Goal: Transaction & Acquisition: Purchase product/service

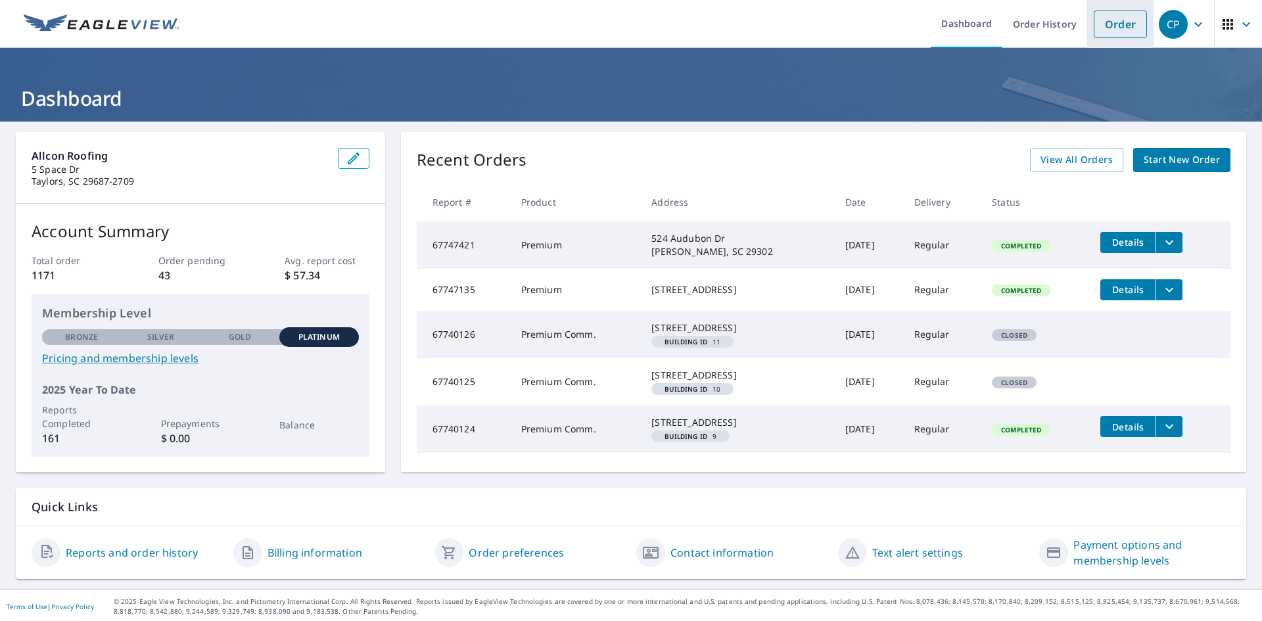
click at [1106, 16] on link "Order" at bounding box center [1119, 25] width 53 height 28
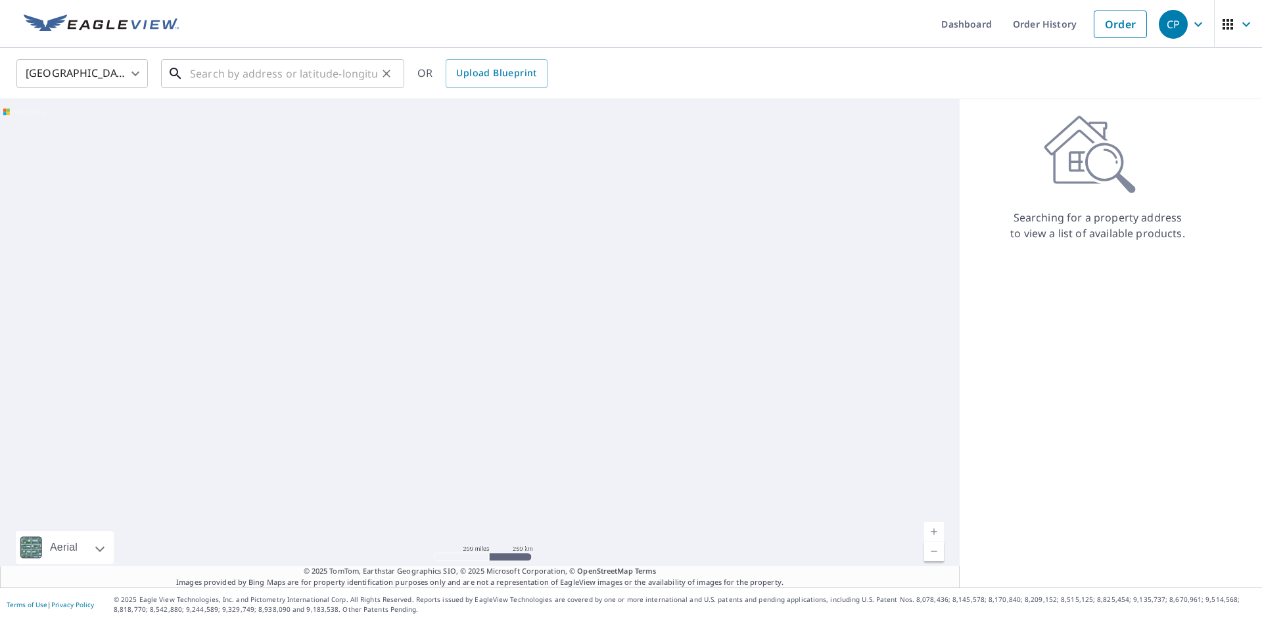
click at [286, 84] on input "text" at bounding box center [283, 73] width 187 height 37
paste input "[STREET_ADDRESS][PERSON_NAME]"
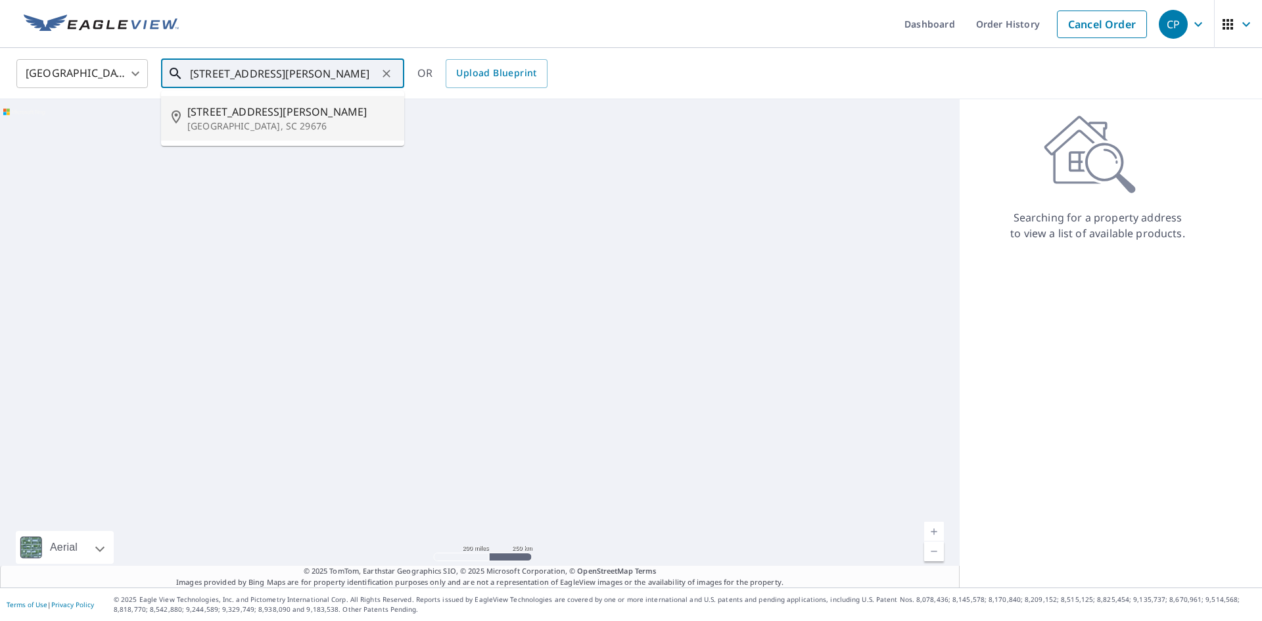
click at [269, 118] on span "[STREET_ADDRESS][PERSON_NAME]" at bounding box center [290, 112] width 206 height 16
type input "[STREET_ADDRESS][PERSON_NAME]"
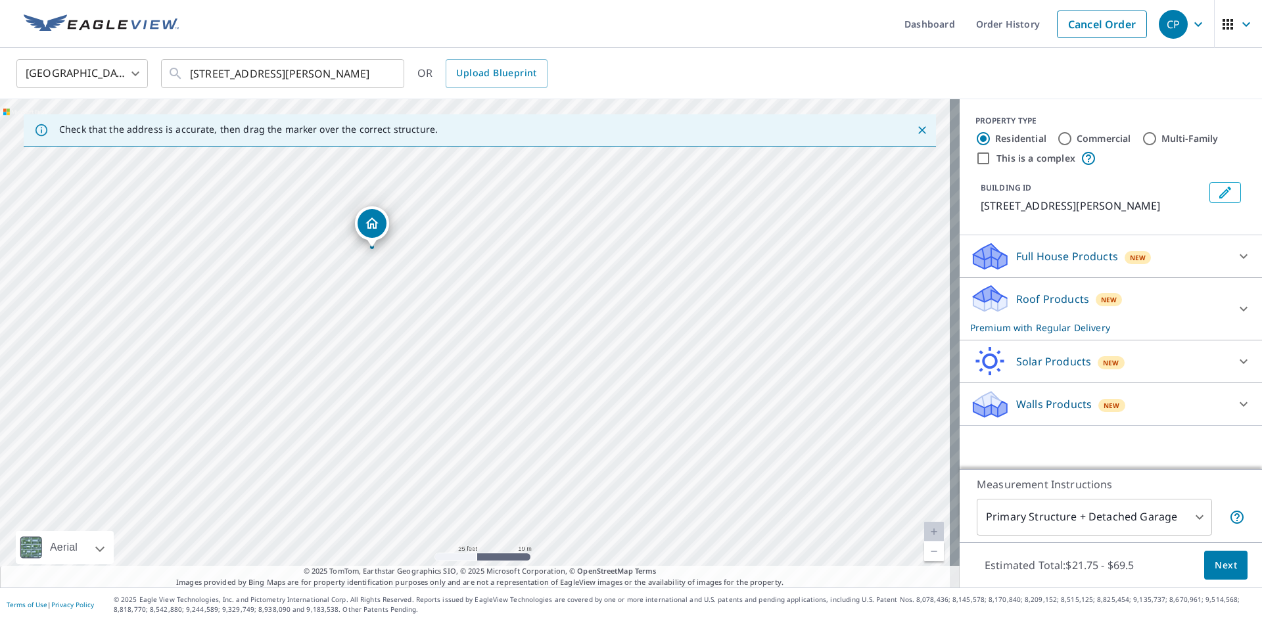
drag, startPoint x: 453, startPoint y: 322, endPoint x: 487, endPoint y: 329, distance: 34.3
click at [487, 329] on div "[STREET_ADDRESS][PERSON_NAME]" at bounding box center [479, 343] width 959 height 488
click at [1082, 264] on p "Full House Products" at bounding box center [1067, 256] width 102 height 16
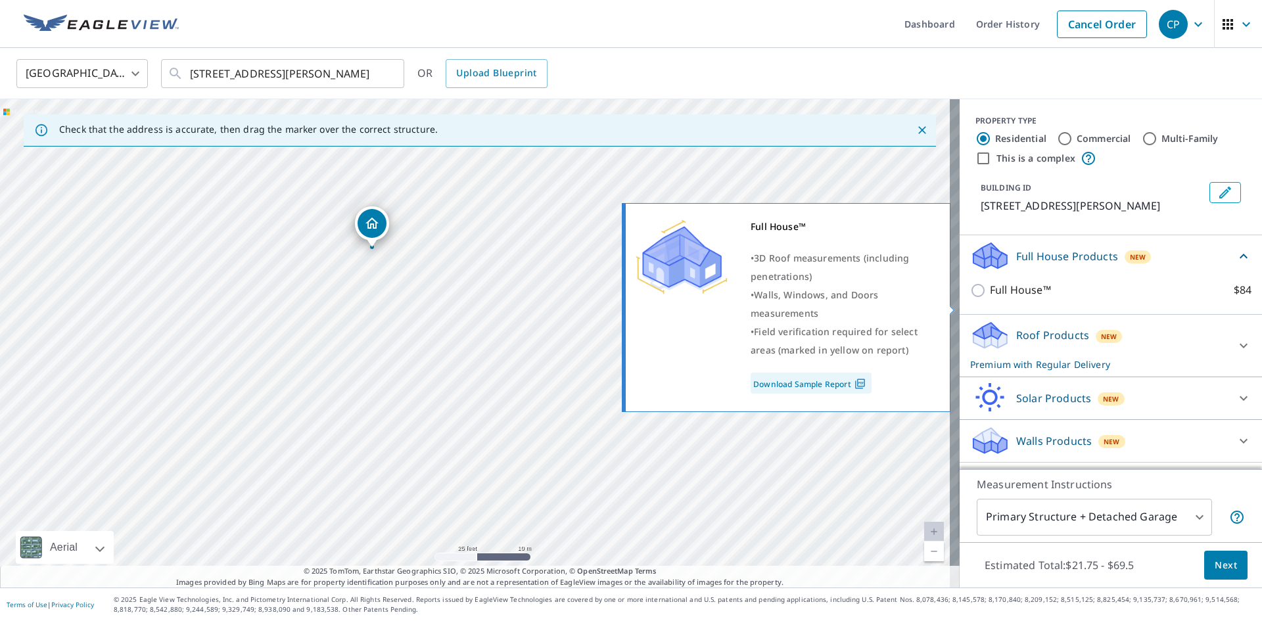
click at [1024, 298] on p "Full House™" at bounding box center [1020, 290] width 61 height 16
click at [990, 298] on input "Full House™ $84" at bounding box center [980, 291] width 20 height 16
checkbox input "true"
checkbox input "false"
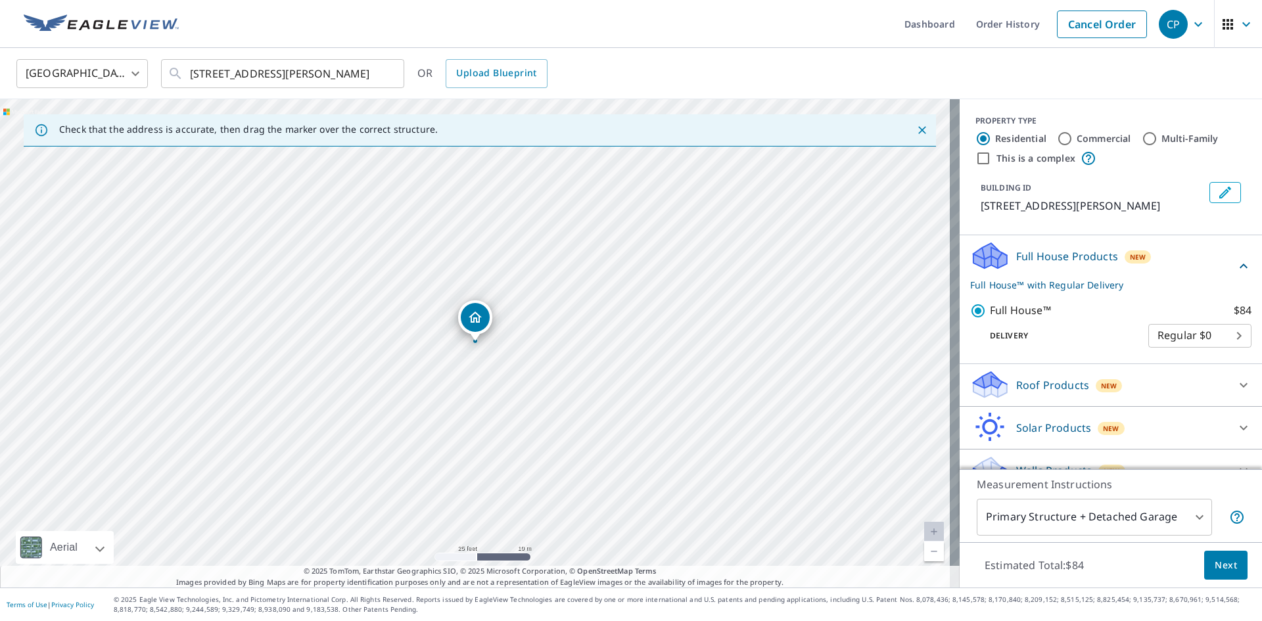
click at [1017, 319] on p "Full House™" at bounding box center [1020, 310] width 61 height 16
click at [990, 319] on input "Full House™ $84" at bounding box center [980, 311] width 20 height 16
checkbox input "false"
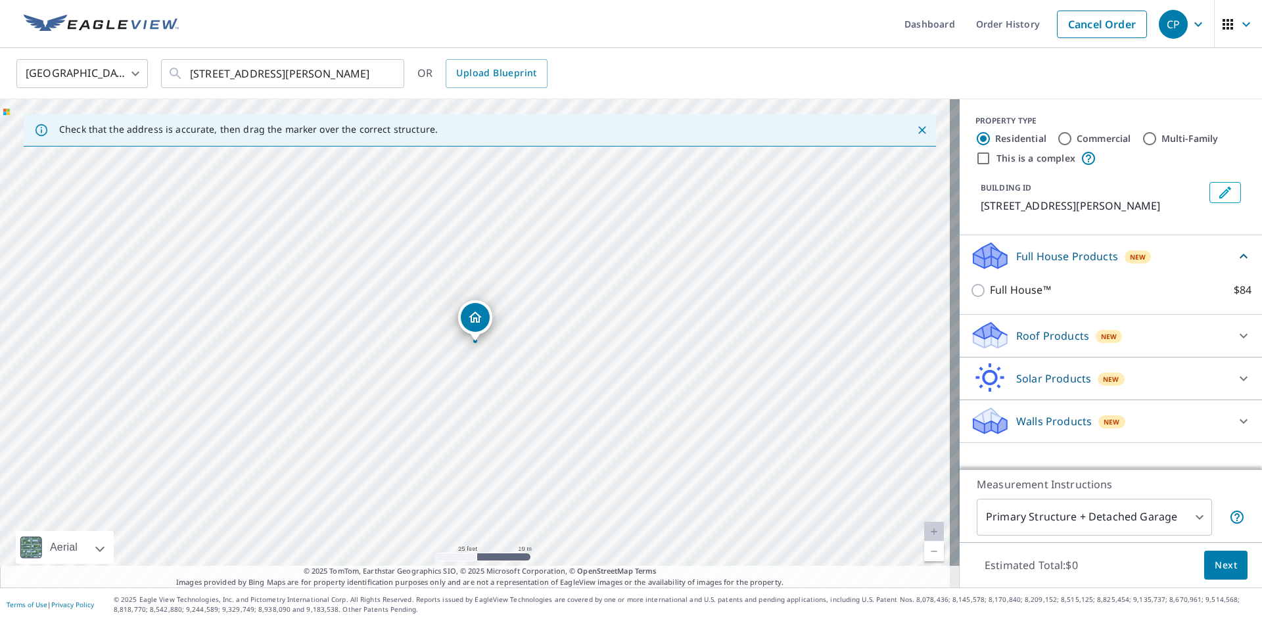
click at [1219, 566] on span "Next" at bounding box center [1225, 565] width 22 height 16
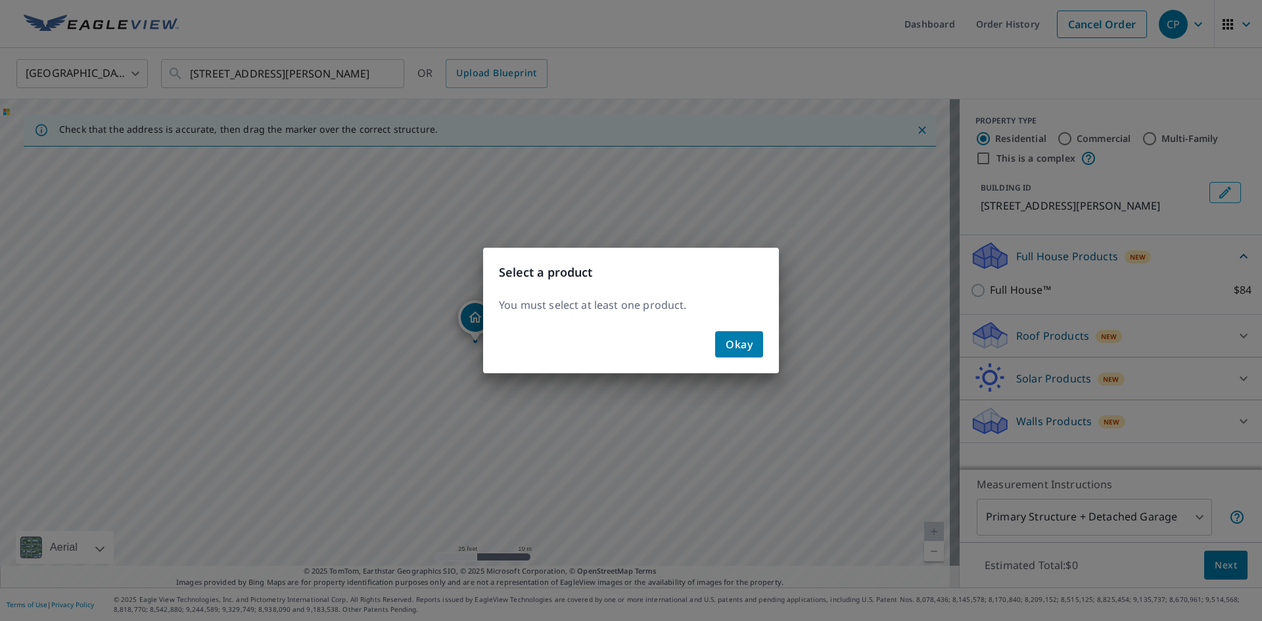
click at [765, 348] on div "Okay" at bounding box center [631, 349] width 296 height 47
click at [1231, 268] on div "Select a product You must select at least one product. Okay" at bounding box center [631, 310] width 1262 height 621
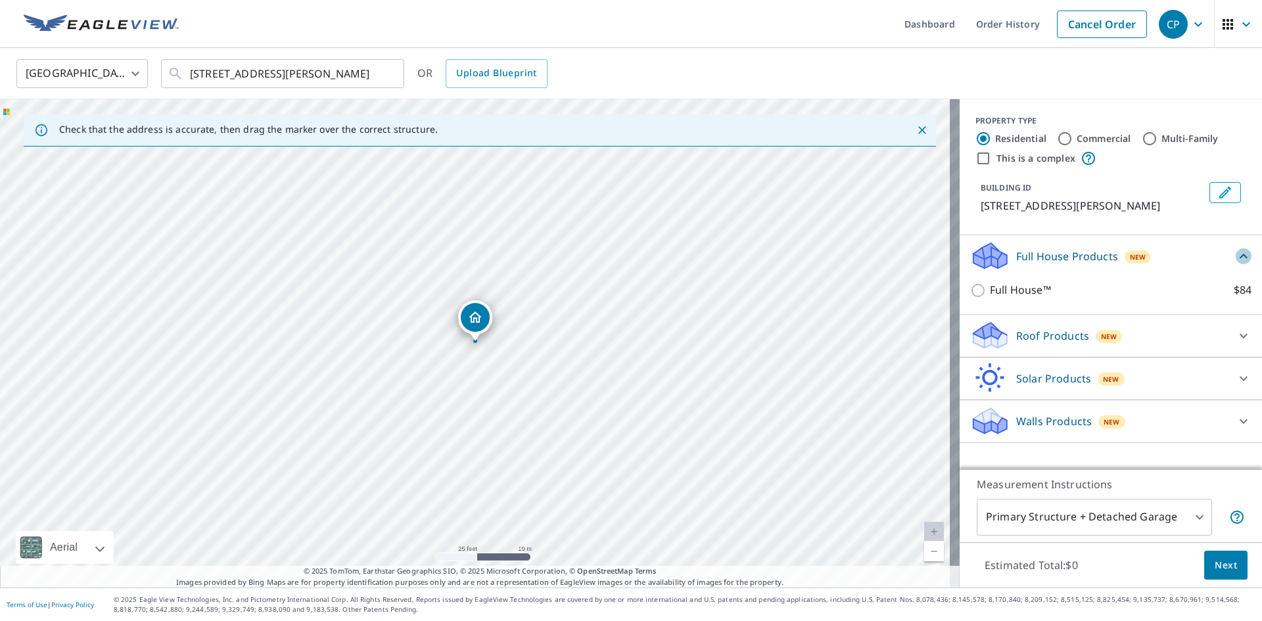
click at [1235, 264] on icon at bounding box center [1243, 256] width 16 height 16
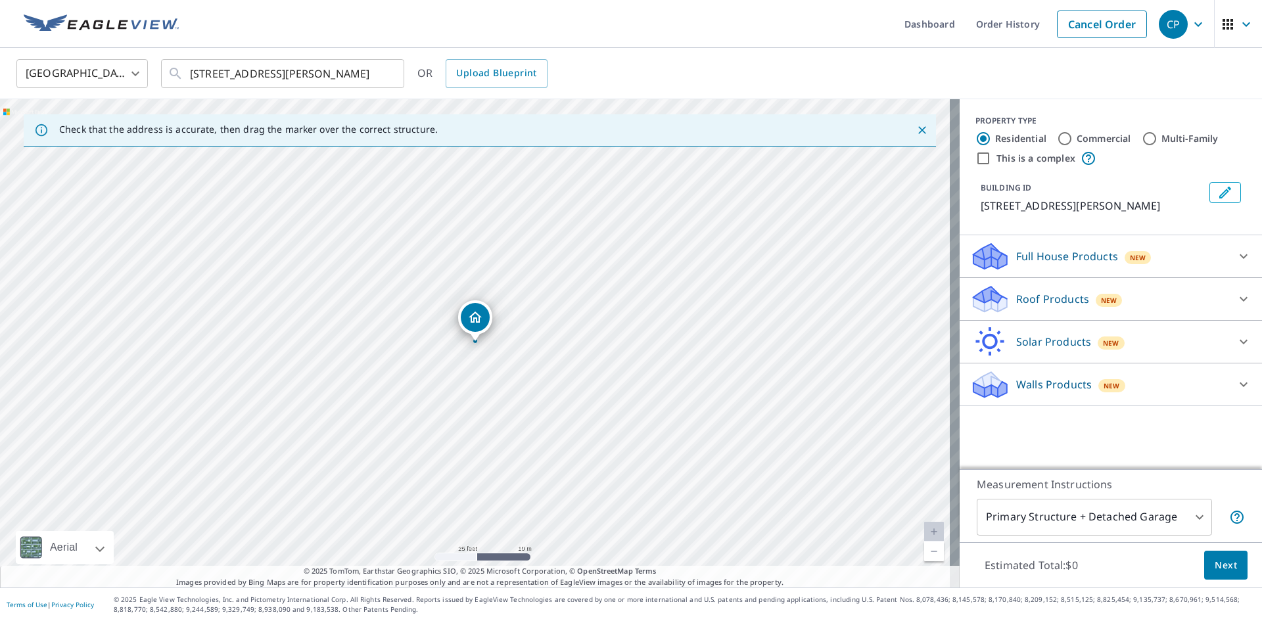
click at [1135, 310] on div "Roof Products New" at bounding box center [1099, 299] width 258 height 31
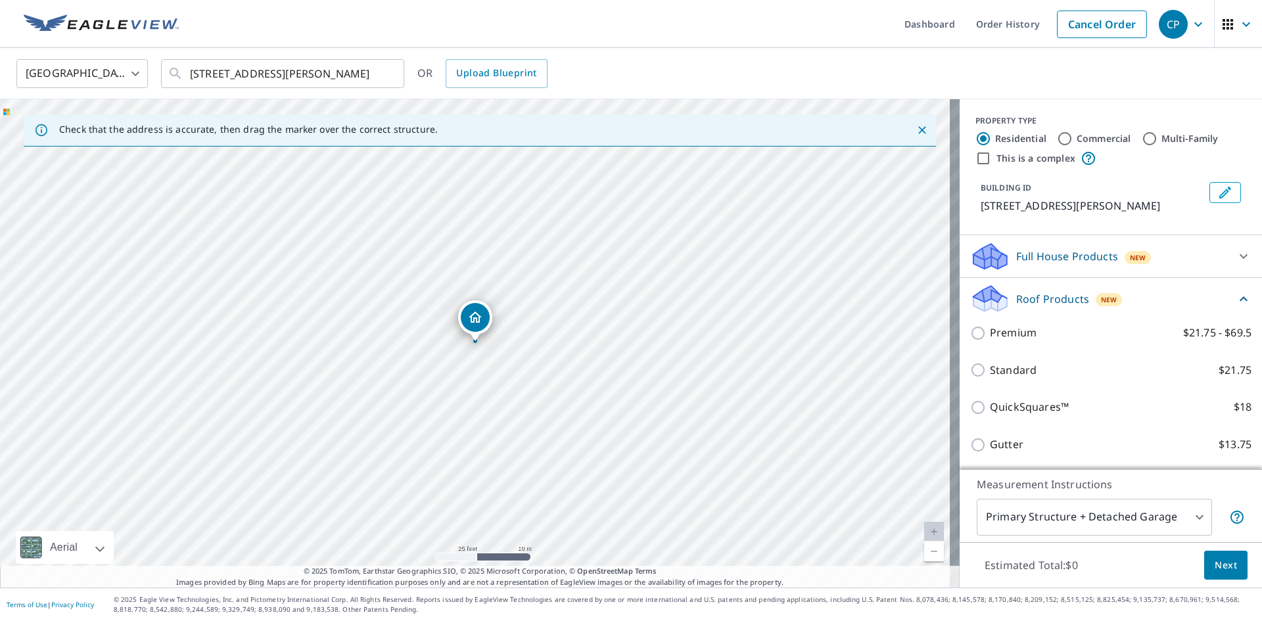
click at [998, 341] on p "Premium" at bounding box center [1013, 333] width 47 height 16
click at [990, 341] on input "Premium $21.75 - $69.5" at bounding box center [980, 333] width 20 height 16
checkbox input "true"
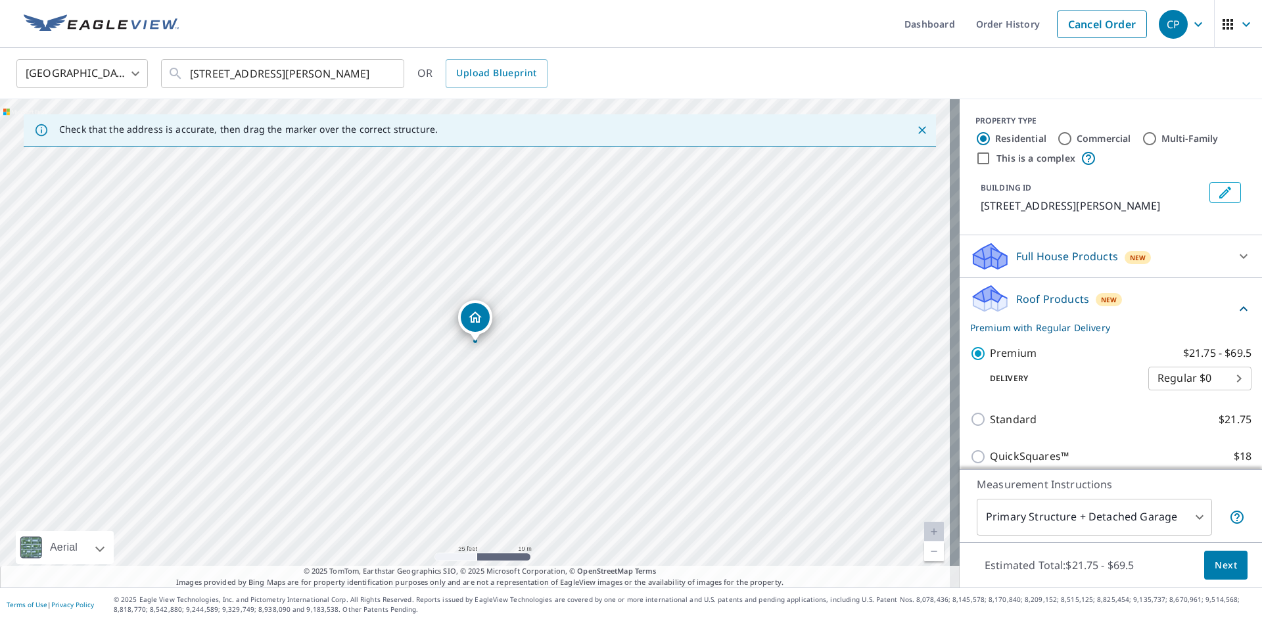
scroll to position [188, 0]
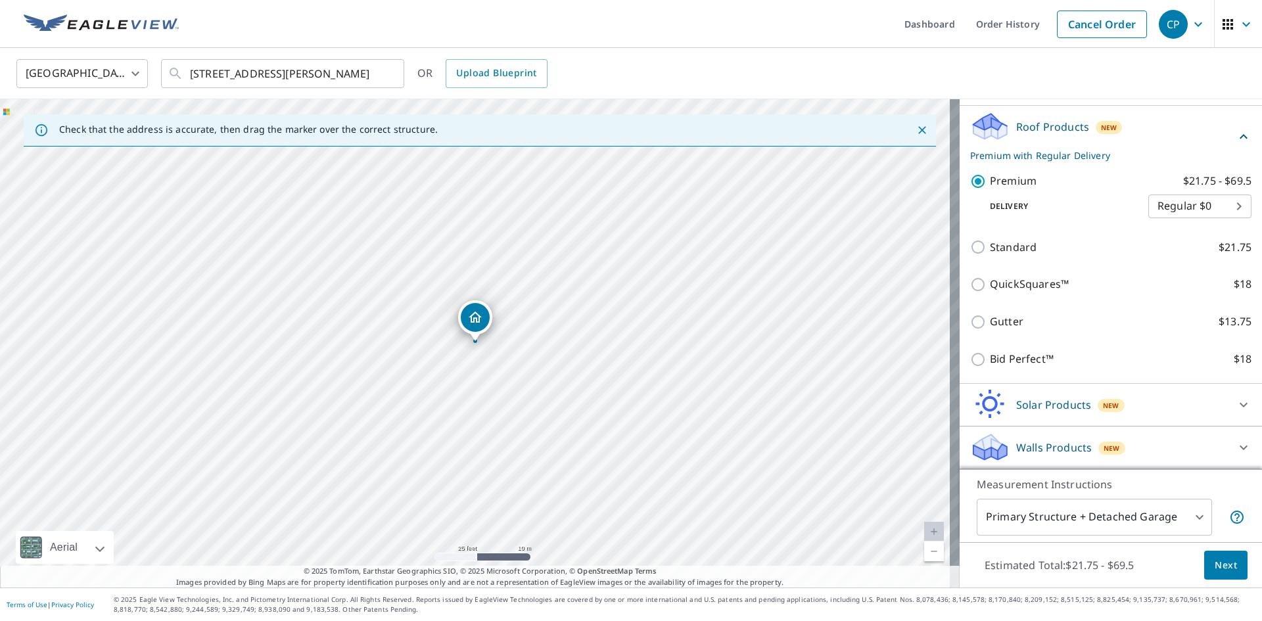
click at [1214, 568] on span "Next" at bounding box center [1225, 565] width 22 height 16
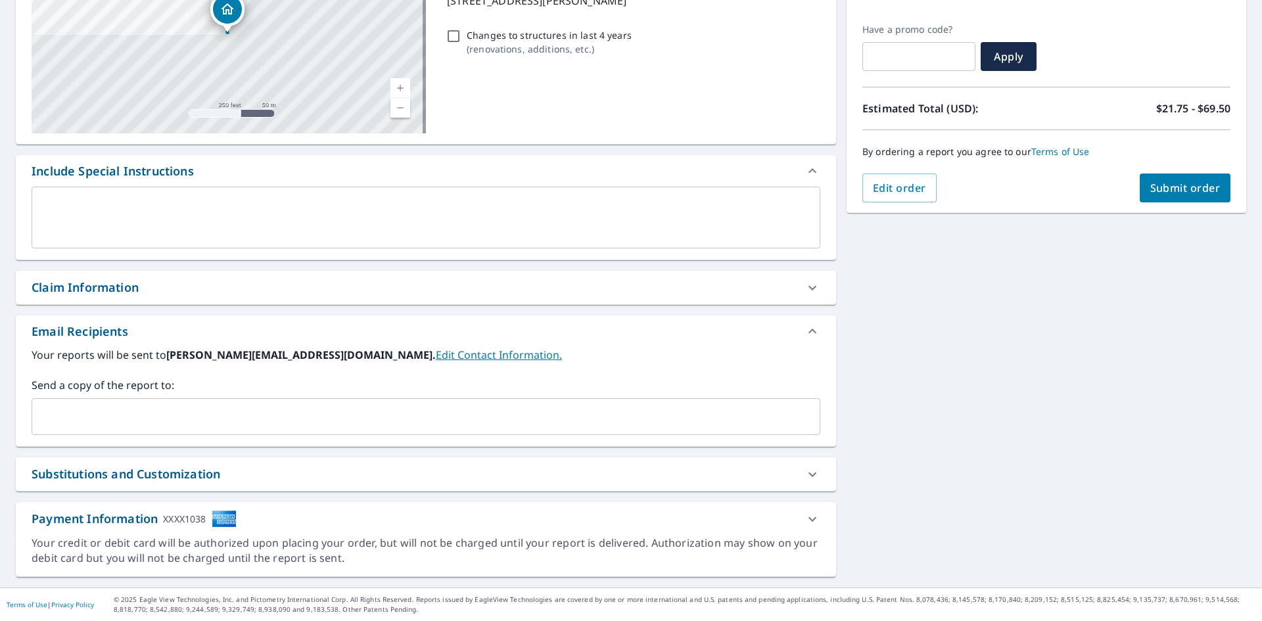
scroll to position [206, 0]
click at [249, 420] on input "text" at bounding box center [415, 416] width 757 height 25
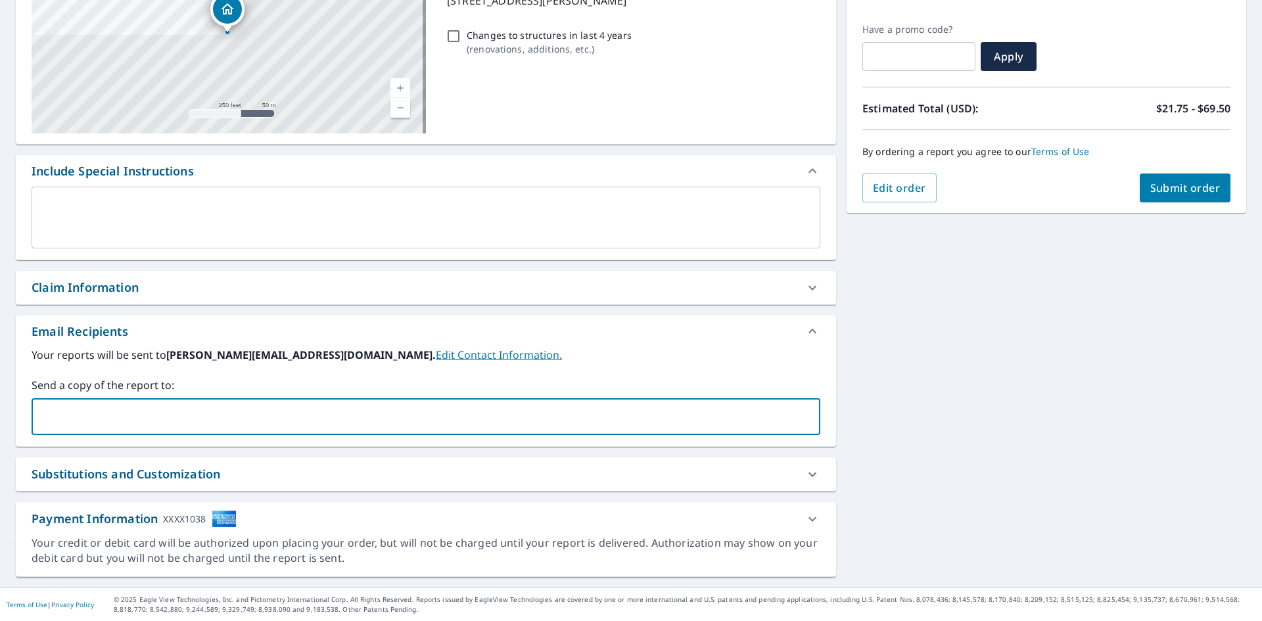
paste input "[PERSON_NAME][EMAIL_ADDRESS][DOMAIN_NAME]"
type input "[PERSON_NAME][EMAIL_ADDRESS][DOMAIN_NAME]"
click at [905, 422] on div "[STREET_ADDRESS][PERSON_NAME] Aerial Road A standard road map Aerial A detailed…" at bounding box center [631, 251] width 1262 height 672
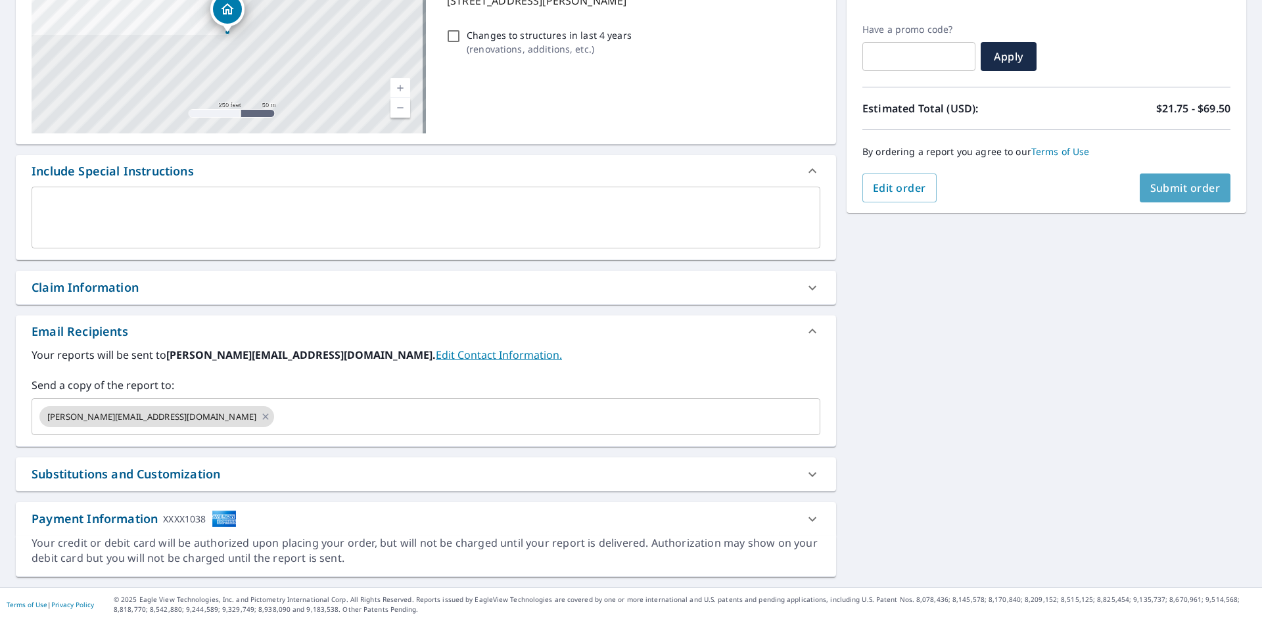
click at [1188, 193] on span "Submit order" at bounding box center [1185, 188] width 70 height 14
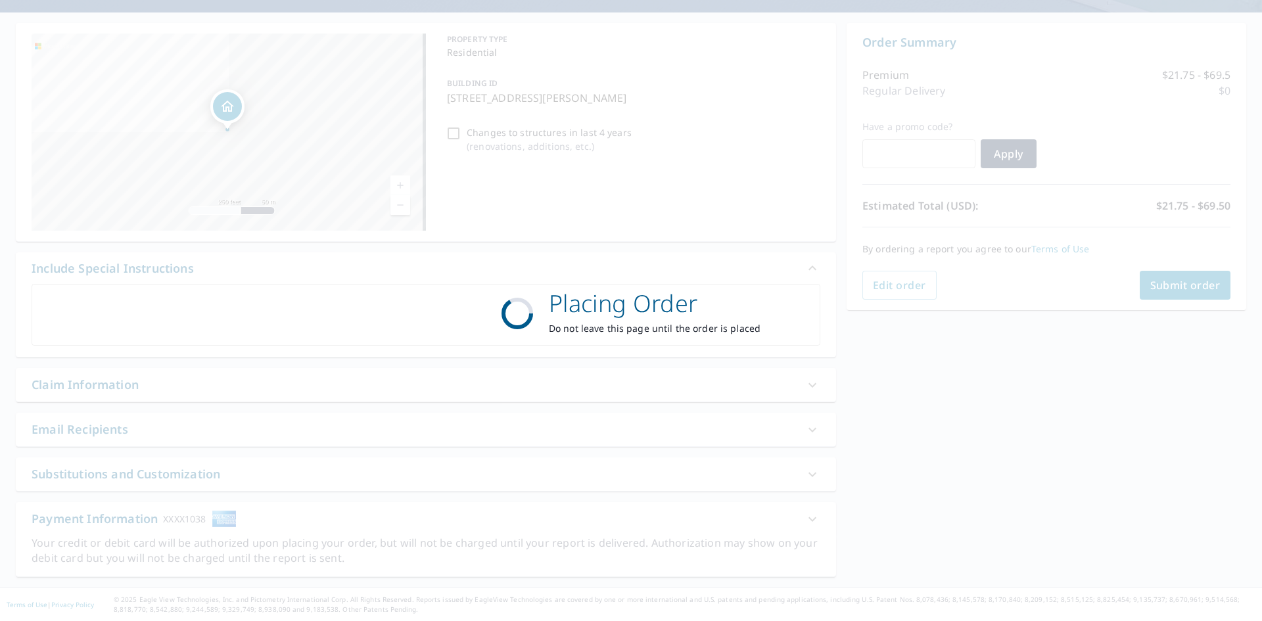
scroll to position [109, 0]
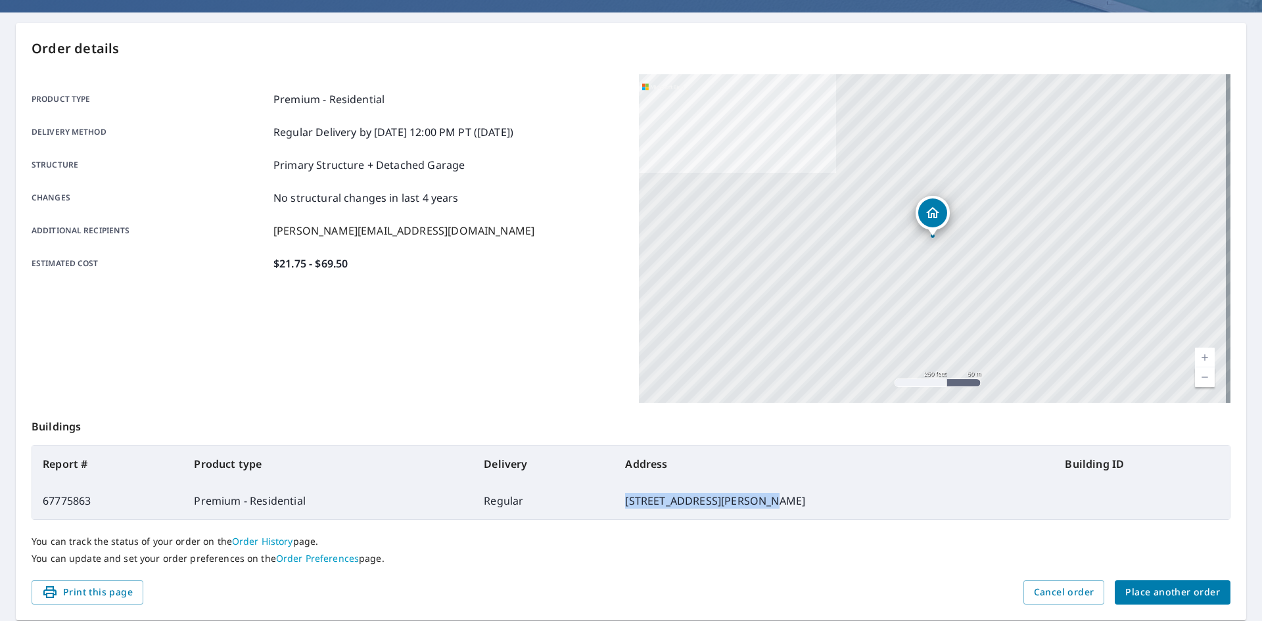
drag, startPoint x: 712, startPoint y: 502, endPoint x: 575, endPoint y: 502, distance: 137.3
click at [614, 502] on td "[STREET_ADDRESS][PERSON_NAME]" at bounding box center [834, 500] width 440 height 37
copy td "[STREET_ADDRESS][PERSON_NAME]"
